Goal: Transaction & Acquisition: Purchase product/service

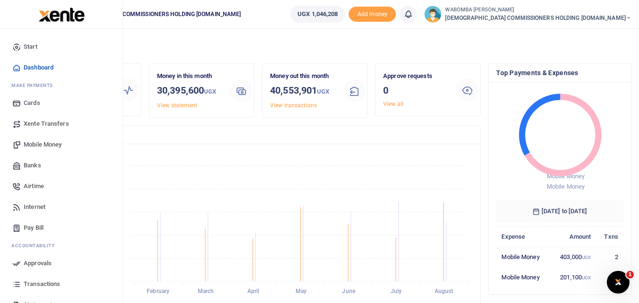
click at [31, 145] on span "Mobile Money" at bounding box center [43, 144] width 38 height 9
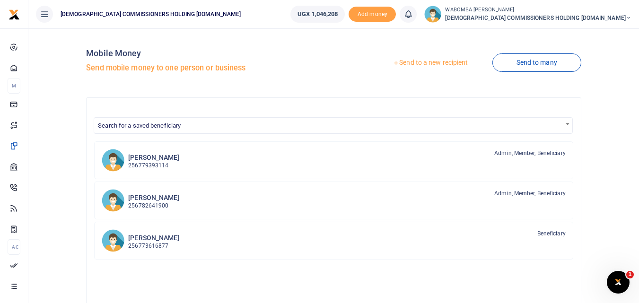
click at [407, 62] on link "Send to a new recipient" at bounding box center [431, 62] width 124 height 17
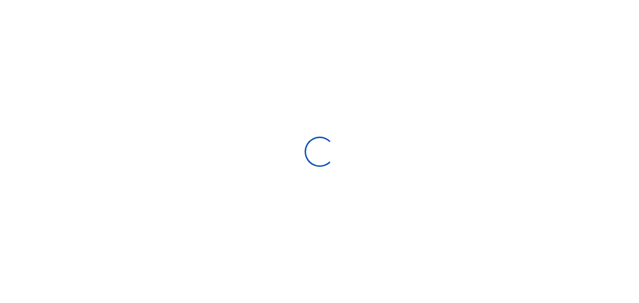
select select
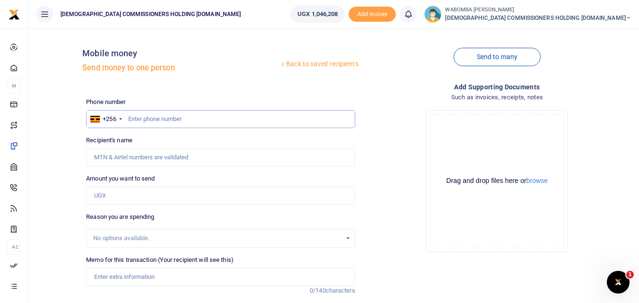
click at [164, 119] on input "text" at bounding box center [220, 119] width 269 height 18
type input "786936189"
type input "Jasper Mpiriirwe Tumuhimbise"
type input "786936189"
click at [161, 195] on input "Amount you want to send" at bounding box center [220, 196] width 269 height 18
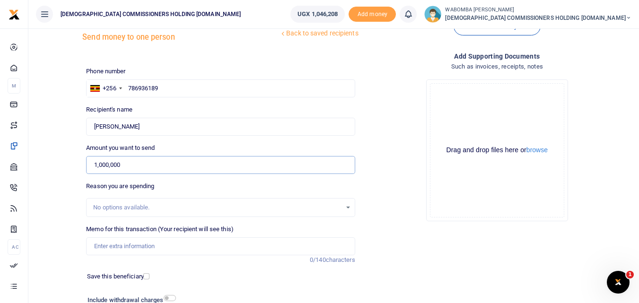
scroll to position [47, 0]
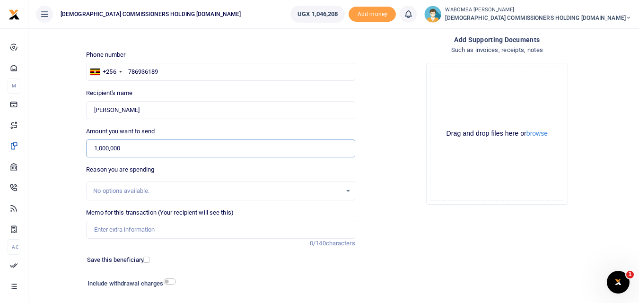
type input "1,000,000"
click at [150, 228] on input "Memo for this transaction (Your recipient will see this)" at bounding box center [220, 230] width 269 height 18
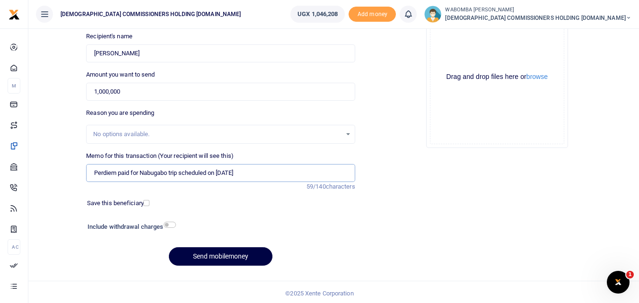
scroll to position [106, 0]
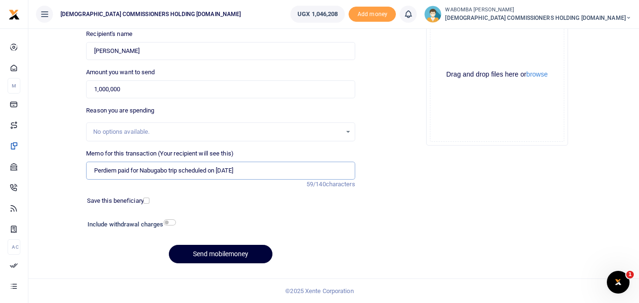
type input "Perdiem paid for Nabugabo trip scheduled on 19th August 202"
click at [219, 253] on button "Send mobilemoney" at bounding box center [221, 254] width 104 height 18
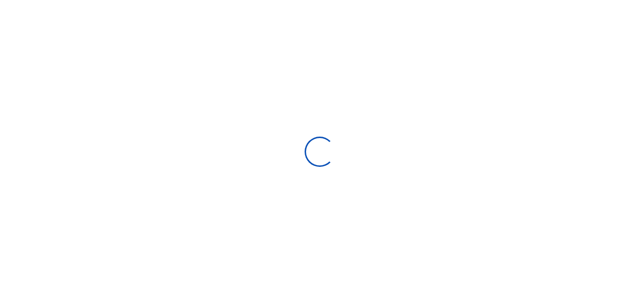
select select "Loading bundles"
select select
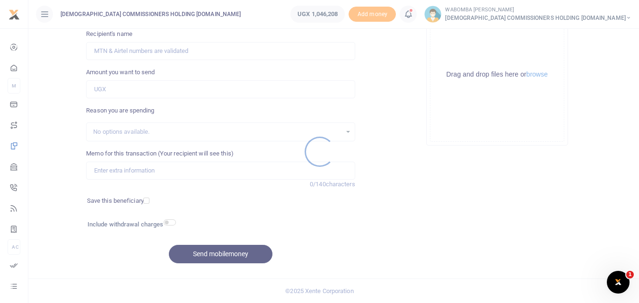
scroll to position [0, 0]
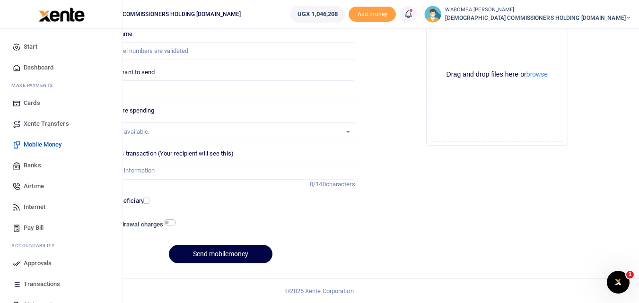
click at [38, 265] on span "Approvals" at bounding box center [38, 263] width 28 height 9
